Goal: Find specific page/section

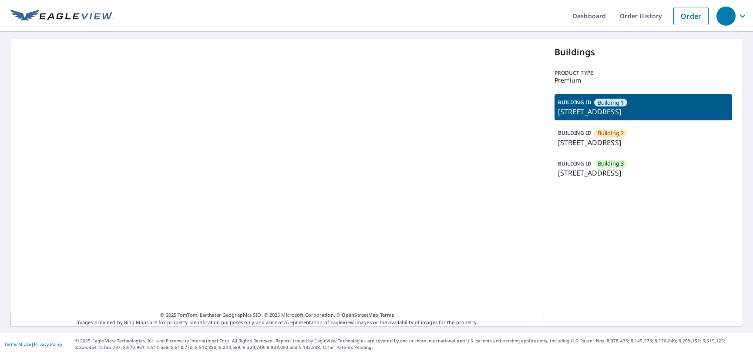
click at [640, 137] on p "[STREET_ADDRESS]" at bounding box center [643, 142] width 171 height 10
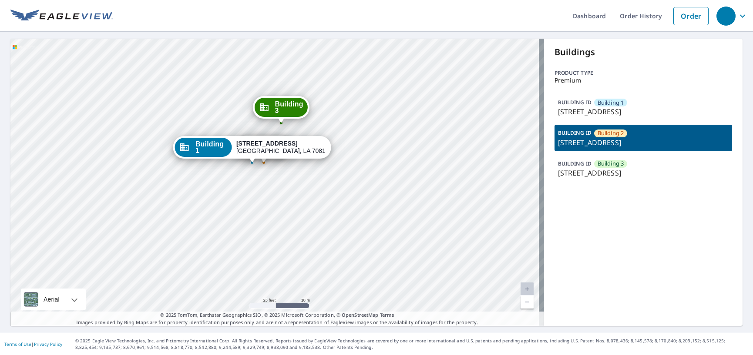
drag, startPoint x: 390, startPoint y: 195, endPoint x: 309, endPoint y: 174, distance: 83.7
click at [309, 174] on div "Building [GEOGRAPHIC_DATA][STREET_ADDRESS] [GEOGRAPHIC_DATA][STREET_ADDRESS] [G…" at bounding box center [276, 183] width 533 height 288
click at [602, 160] on span "Building 3" at bounding box center [610, 164] width 27 height 8
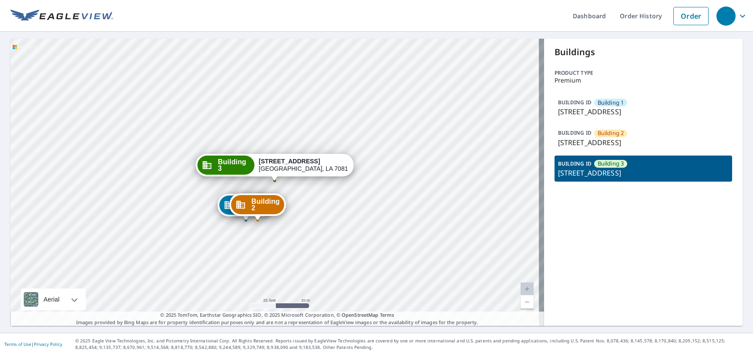
click at [605, 141] on p "[STREET_ADDRESS]" at bounding box center [643, 142] width 171 height 10
